Goal: Task Accomplishment & Management: Use online tool/utility

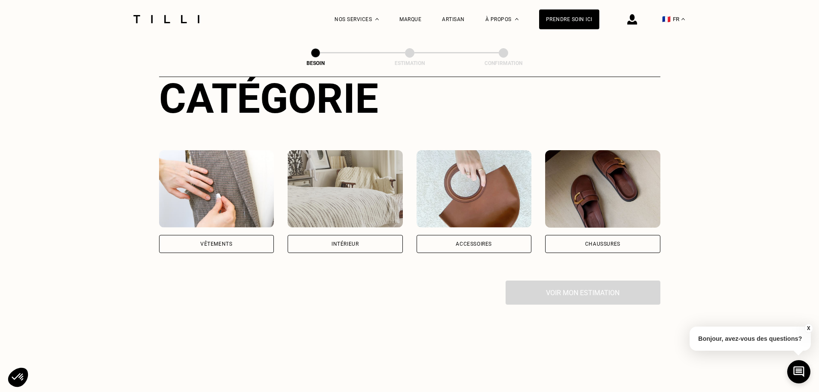
scroll to position [129, 0]
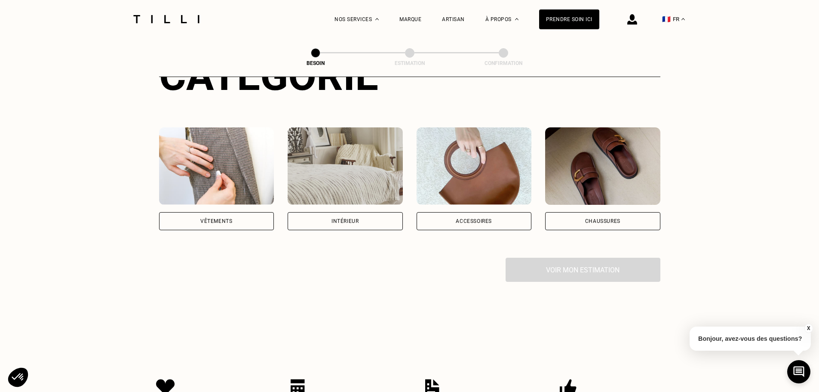
click at [350, 218] on div "Intérieur" at bounding box center [344, 220] width 27 height 5
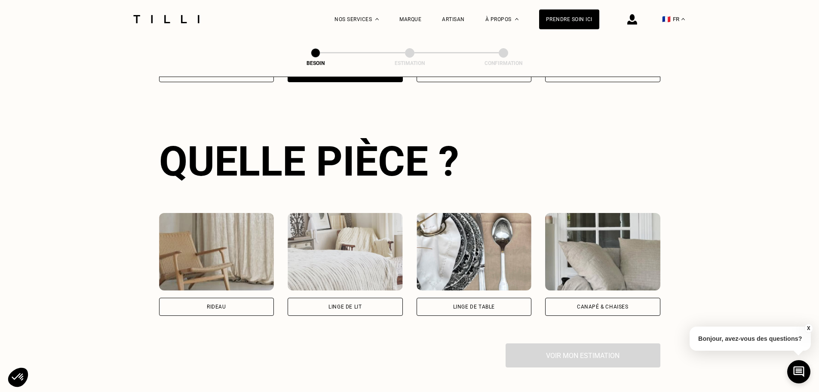
scroll to position [281, 0]
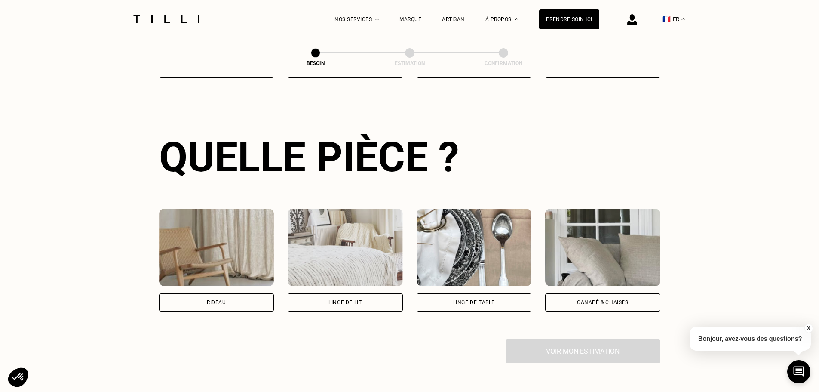
click at [215, 262] on img at bounding box center [216, 247] width 115 height 77
select select "FR"
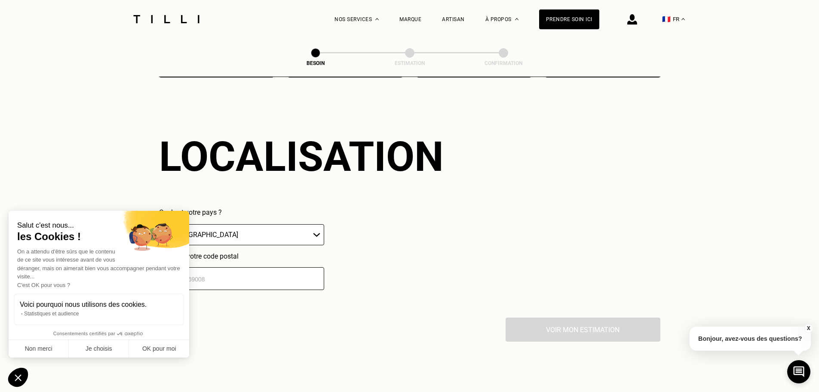
scroll to position [516, 0]
click at [52, 346] on button "Non merci" at bounding box center [39, 349] width 60 height 18
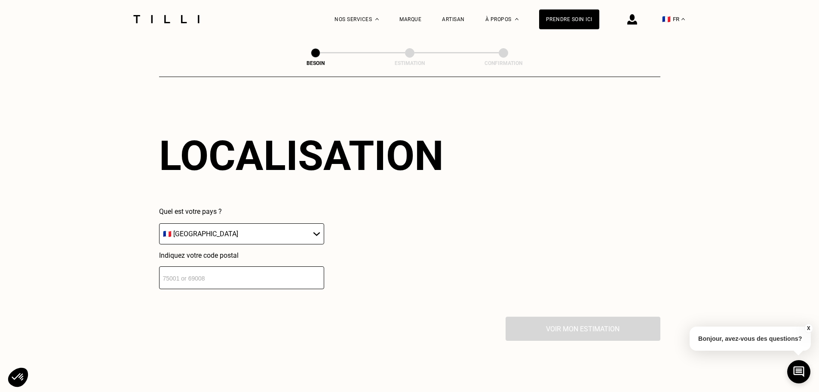
click at [238, 276] on input "number" at bounding box center [241, 277] width 165 height 23
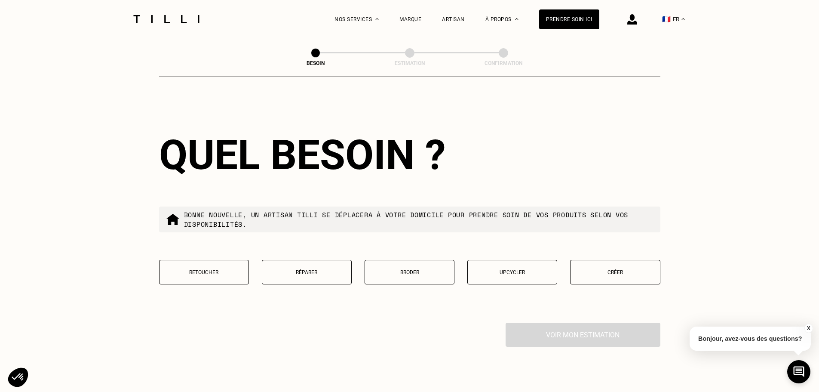
scroll to position [730, 0]
type input "63000"
click at [238, 276] on button "Retoucher" at bounding box center [204, 271] width 90 height 25
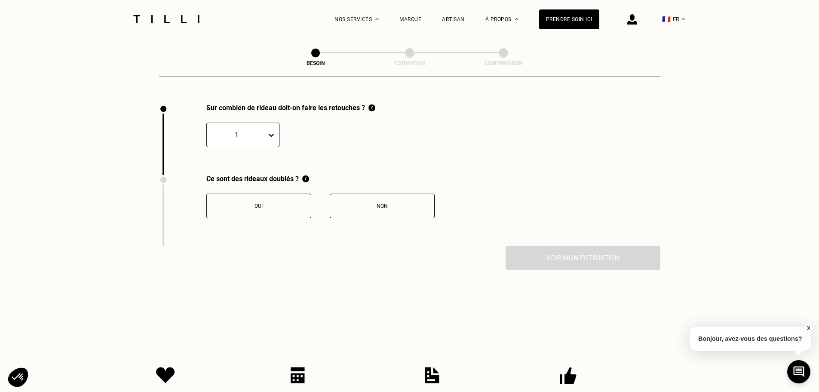
scroll to position [950, 0]
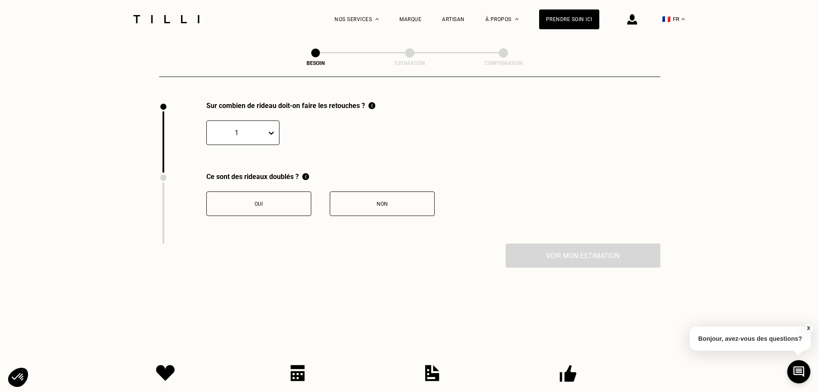
click at [340, 201] on div "Non" at bounding box center [381, 204] width 95 height 6
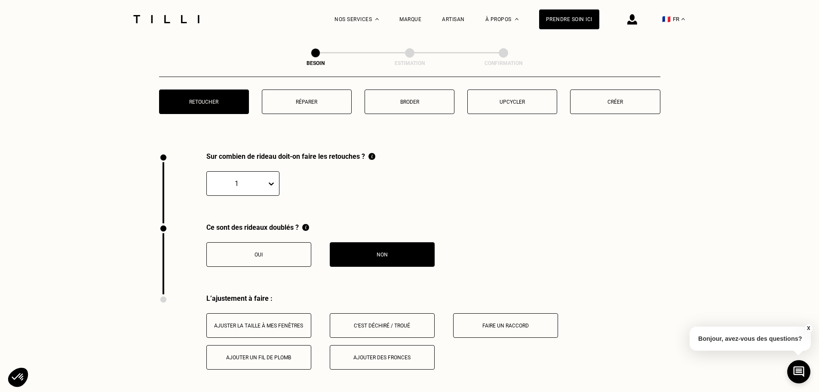
scroll to position [877, 0]
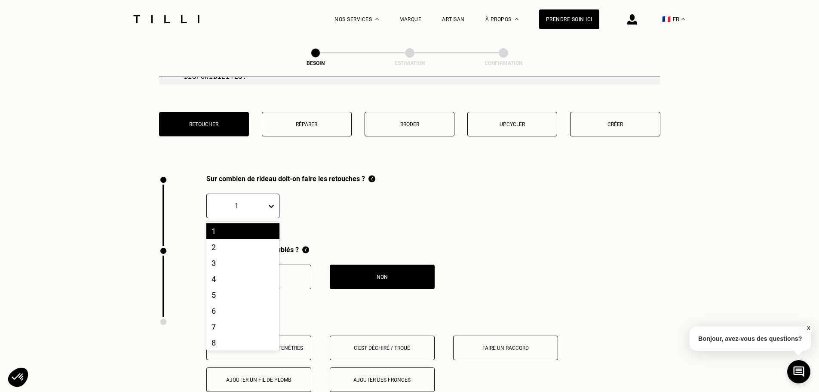
click at [271, 198] on div at bounding box center [273, 205] width 12 height 15
click at [231, 248] on div "2" at bounding box center [242, 247] width 73 height 16
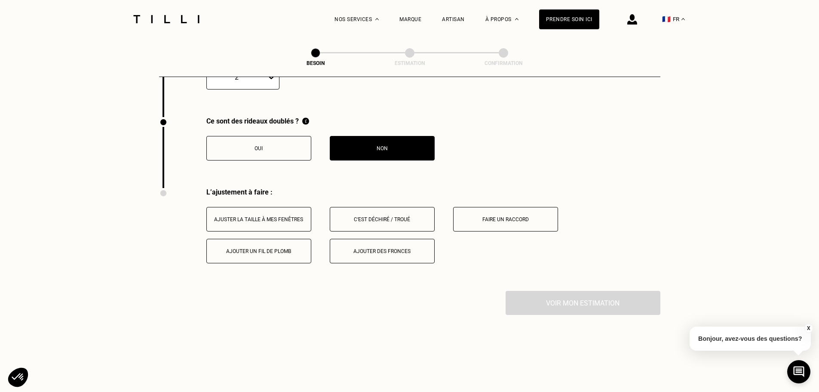
scroll to position [1006, 0]
click at [245, 217] on button "Ajuster la taille à mes fenêtres" at bounding box center [258, 218] width 105 height 25
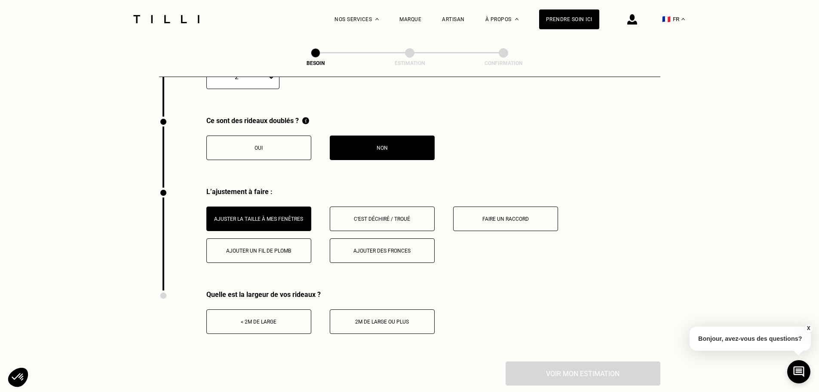
click at [263, 319] on div "< 2m de large" at bounding box center [258, 322] width 95 height 6
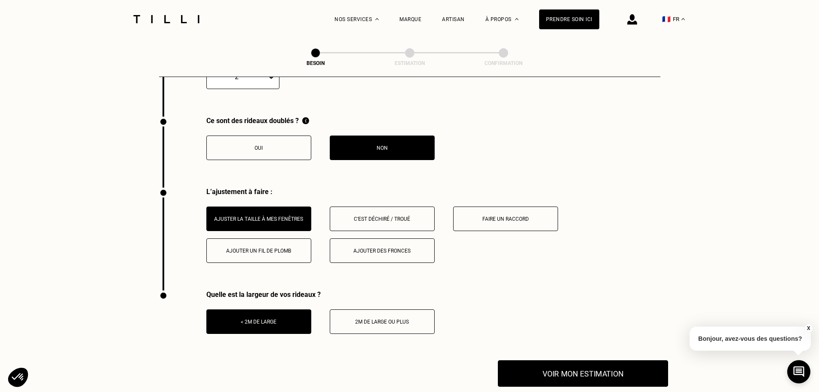
click at [553, 363] on button "Voir mon estimation" at bounding box center [583, 373] width 170 height 27
